Goal: Task Accomplishment & Management: Manage account settings

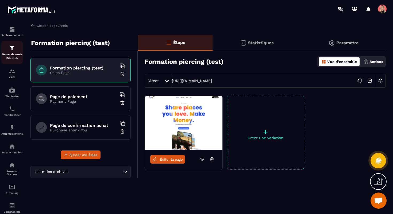
click at [9, 50] on img at bounding box center [12, 48] width 6 height 6
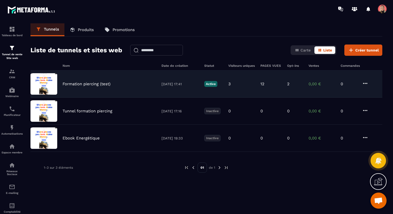
click at [98, 85] on p "Formation piercing (test)" at bounding box center [87, 83] width 48 height 5
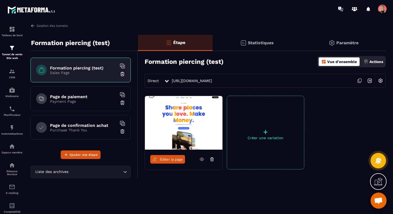
click at [169, 161] on span "Éditer la page" at bounding box center [171, 159] width 23 height 4
